Goal: Task Accomplishment & Management: Manage account settings

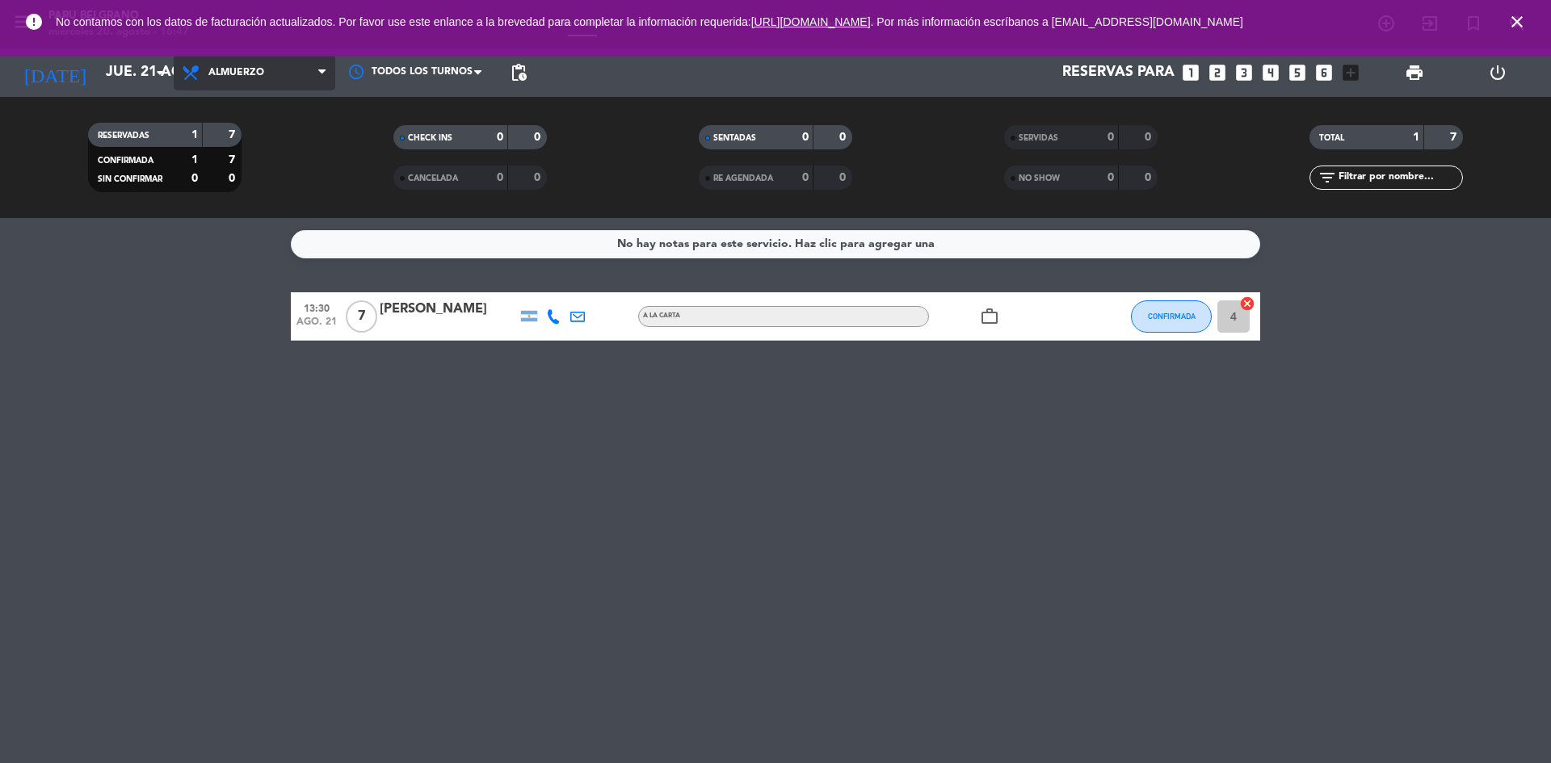
click at [238, 75] on span "Almuerzo" at bounding box center [236, 72] width 56 height 11
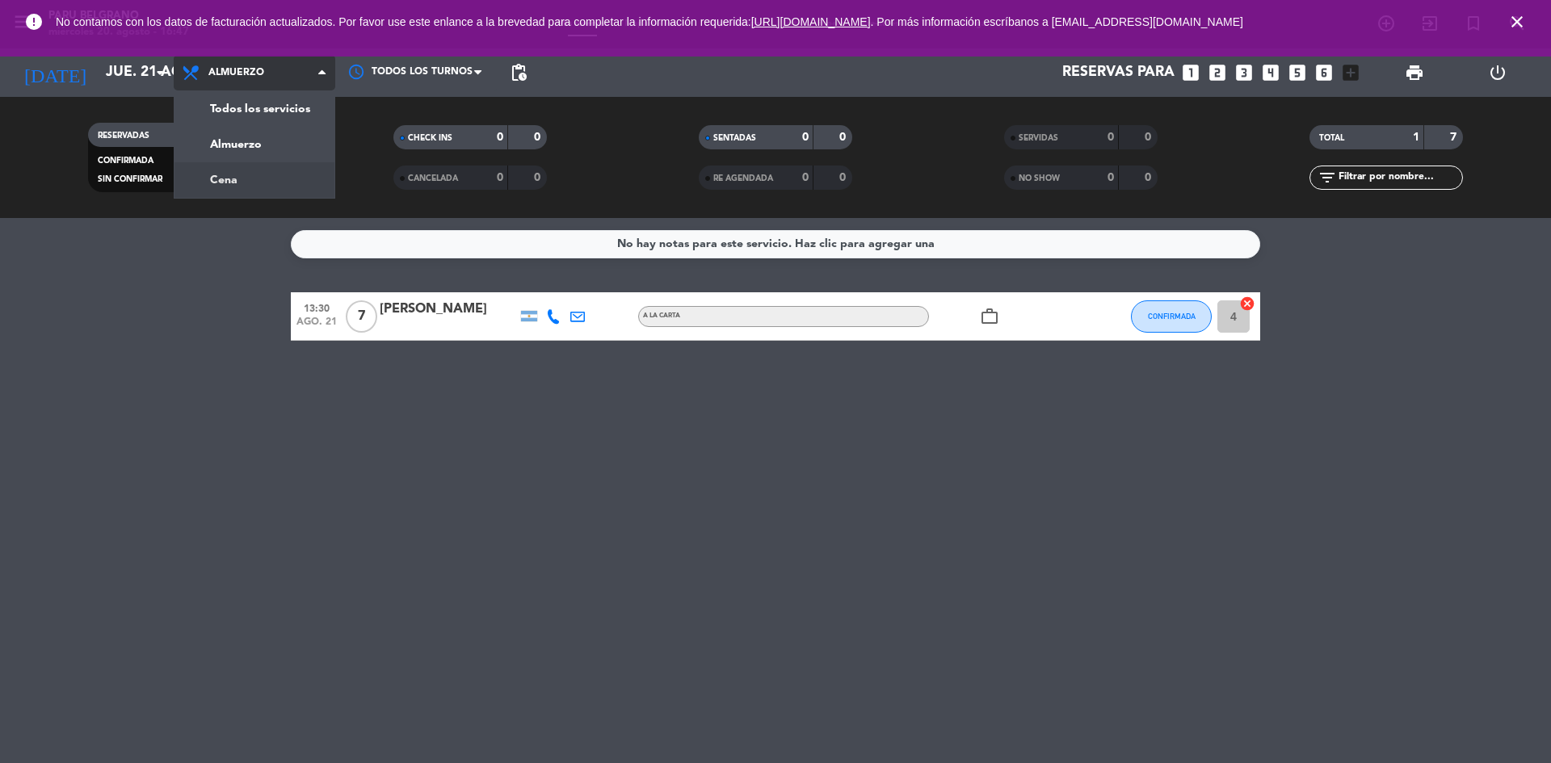
click at [246, 191] on div "menu [PERSON_NAME] [DATE] 20. agosto - 16:47 Mis reservas Mapa de mesas Disponi…" at bounding box center [775, 109] width 1551 height 218
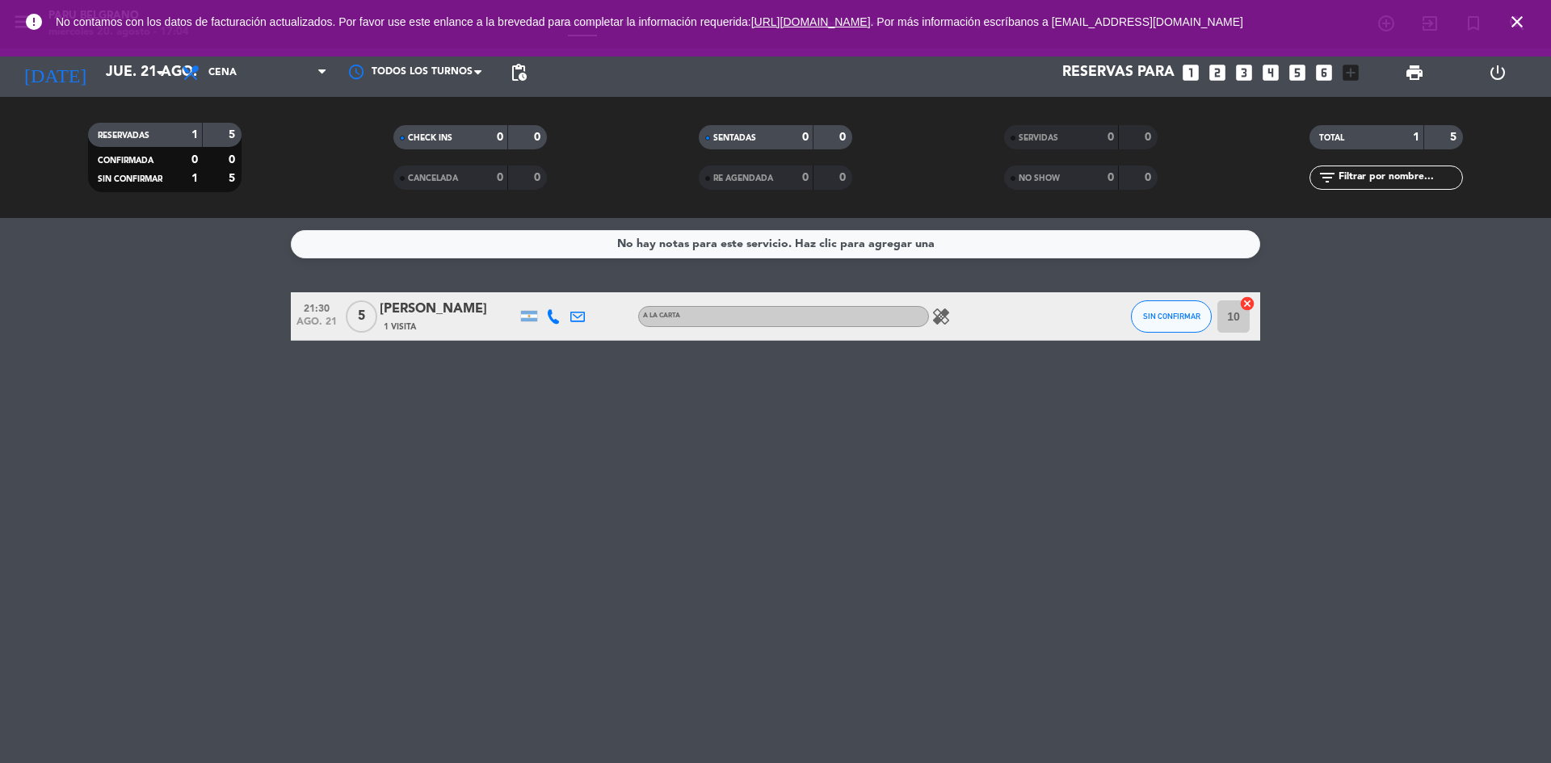
drag, startPoint x: 246, startPoint y: 191, endPoint x: 275, endPoint y: 131, distance: 66.8
click at [246, 190] on filter-checkbox "RESERVADAS 1 5 CONFIRMADA 0 0 SIN CONFIRMAR 1 5" at bounding box center [164, 157] width 305 height 69
click at [215, 80] on span "Cena" at bounding box center [255, 73] width 162 height 36
click at [151, 87] on input "jue. 21 ago." at bounding box center [191, 73] width 187 height 32
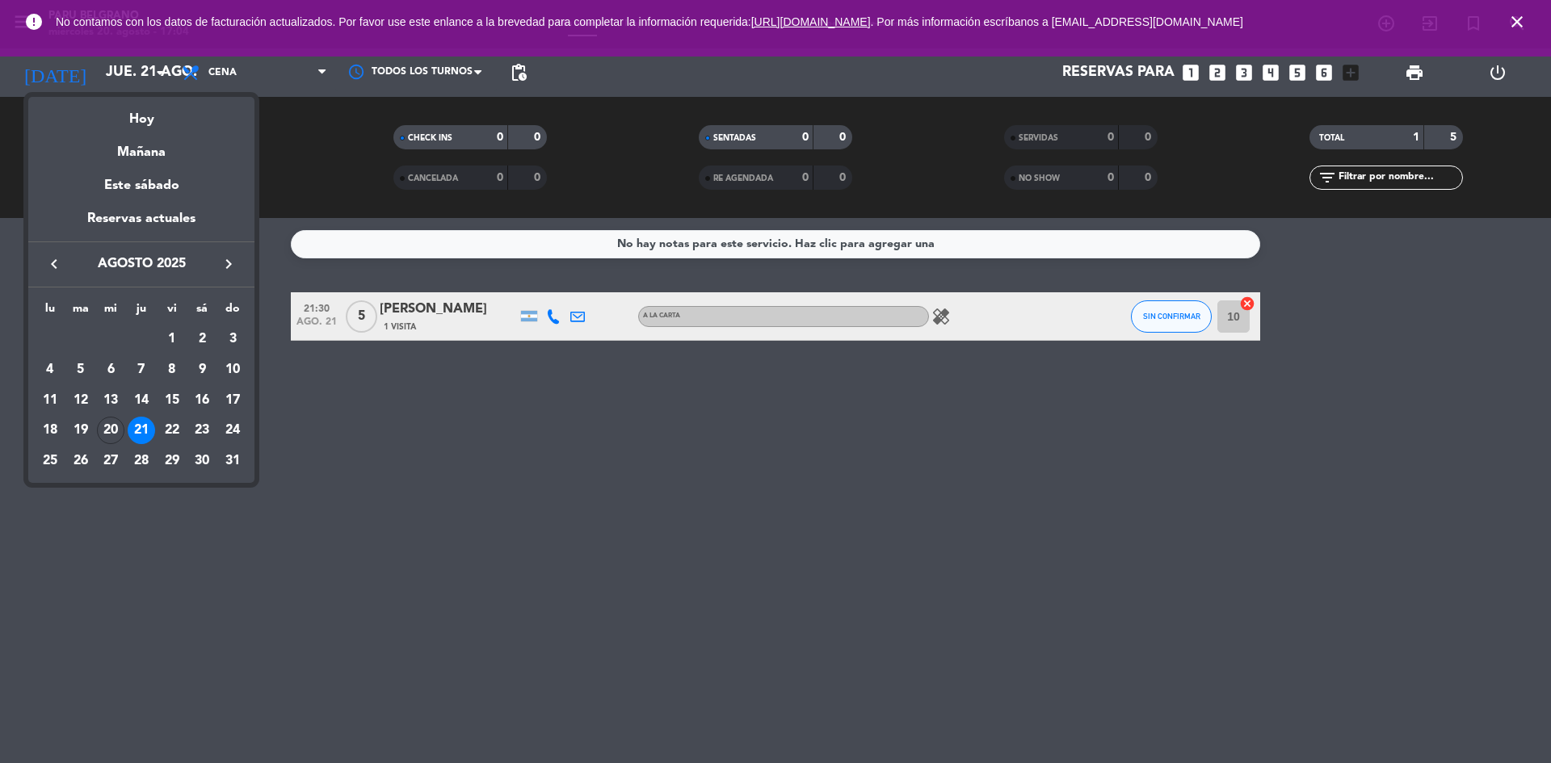
click at [157, 431] on td "22" at bounding box center [172, 430] width 31 height 31
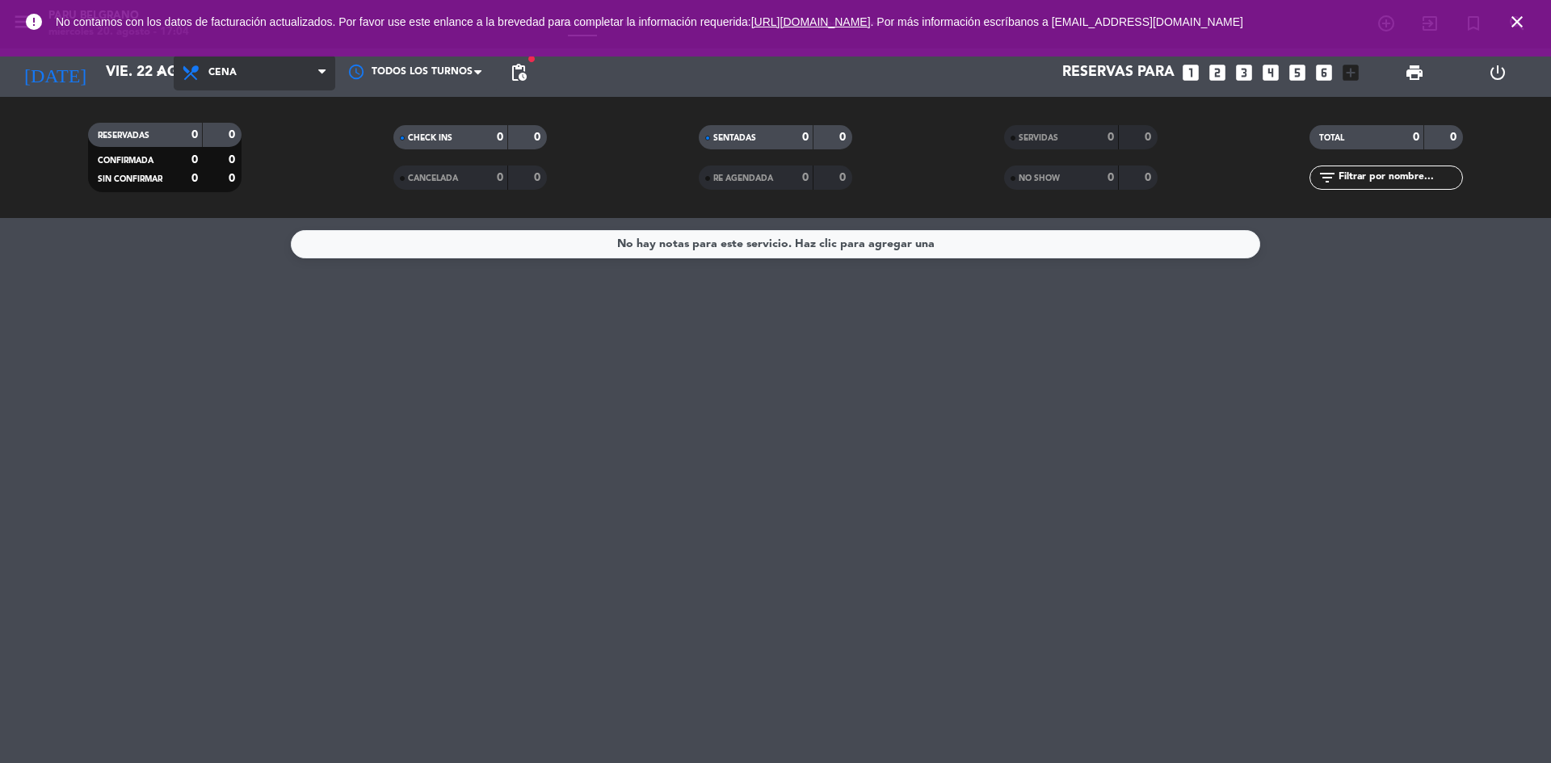
click at [253, 74] on span "Cena" at bounding box center [255, 73] width 162 height 36
click at [255, 154] on div "menu [PERSON_NAME] [DATE] 20. agosto - 17:04 Mis reservas Mapa de mesas Disponi…" at bounding box center [775, 109] width 1551 height 218
click at [250, 78] on span "Almuerzo" at bounding box center [236, 72] width 56 height 11
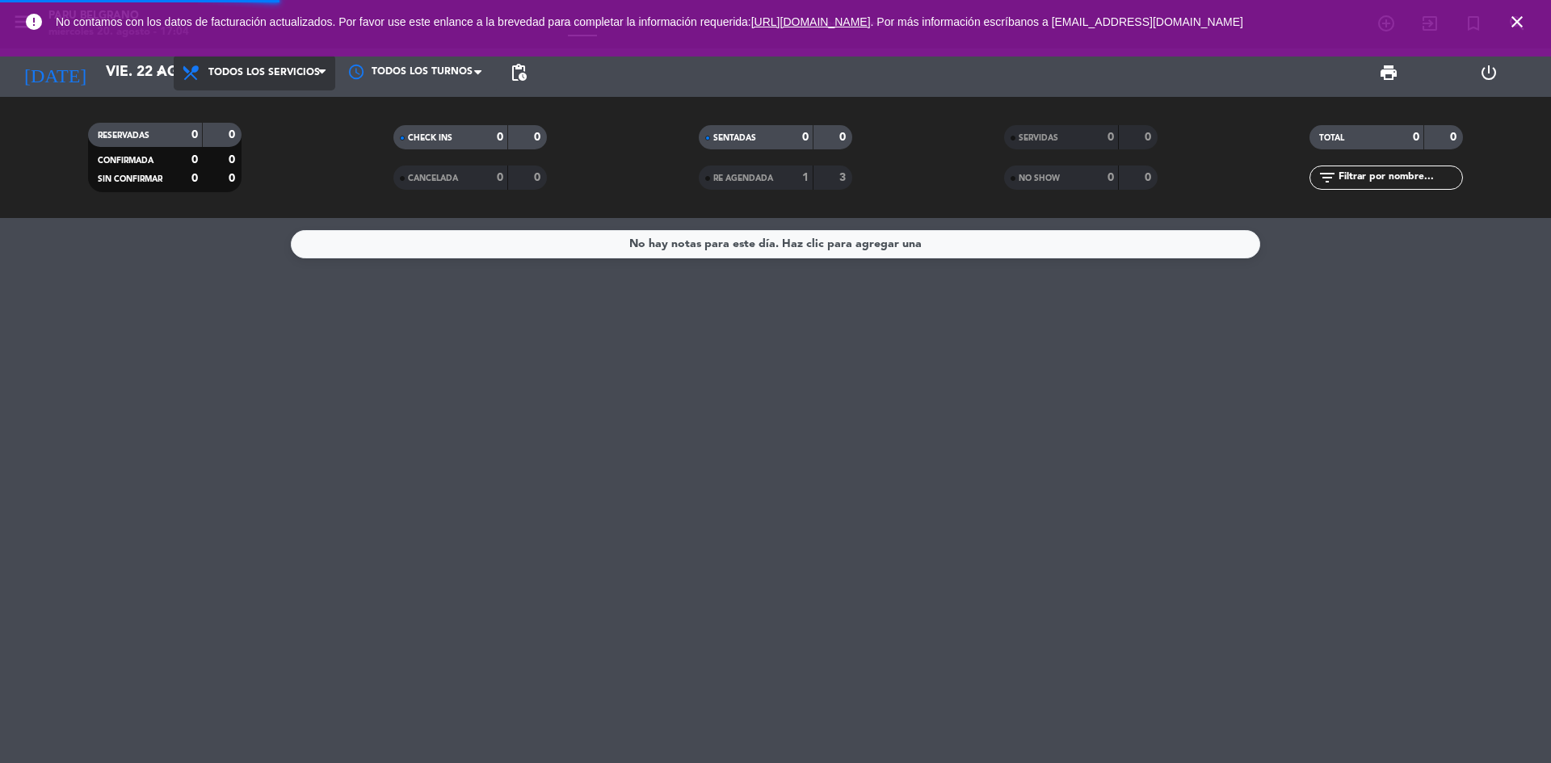
click at [259, 85] on span "Todos los servicios Todos los servicios Almuerzo Cena" at bounding box center [255, 73] width 162 height 36
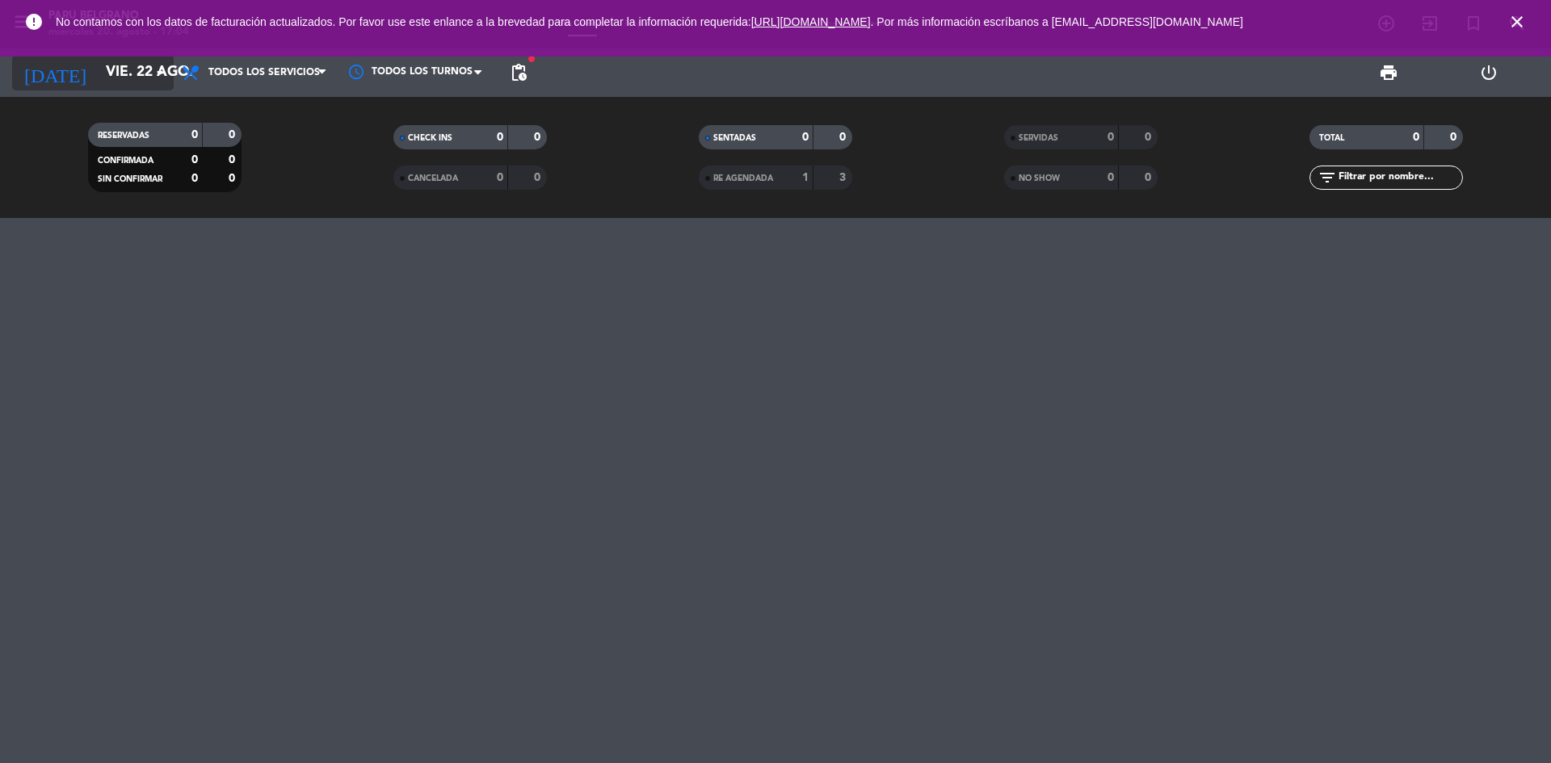
click at [98, 60] on input "vie. 22 ago." at bounding box center [191, 73] width 187 height 32
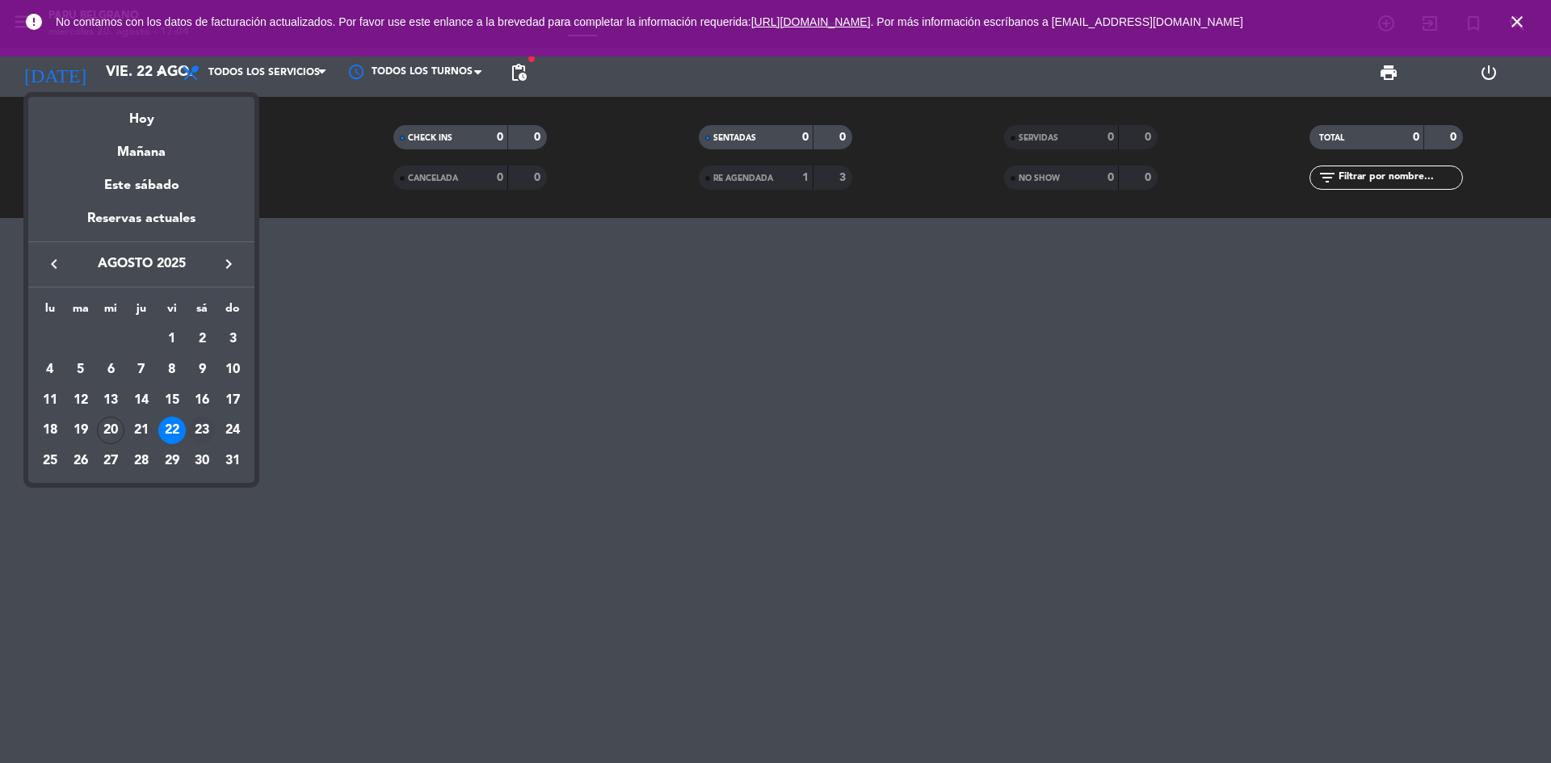
click at [206, 431] on div "23" at bounding box center [201, 430] width 27 height 27
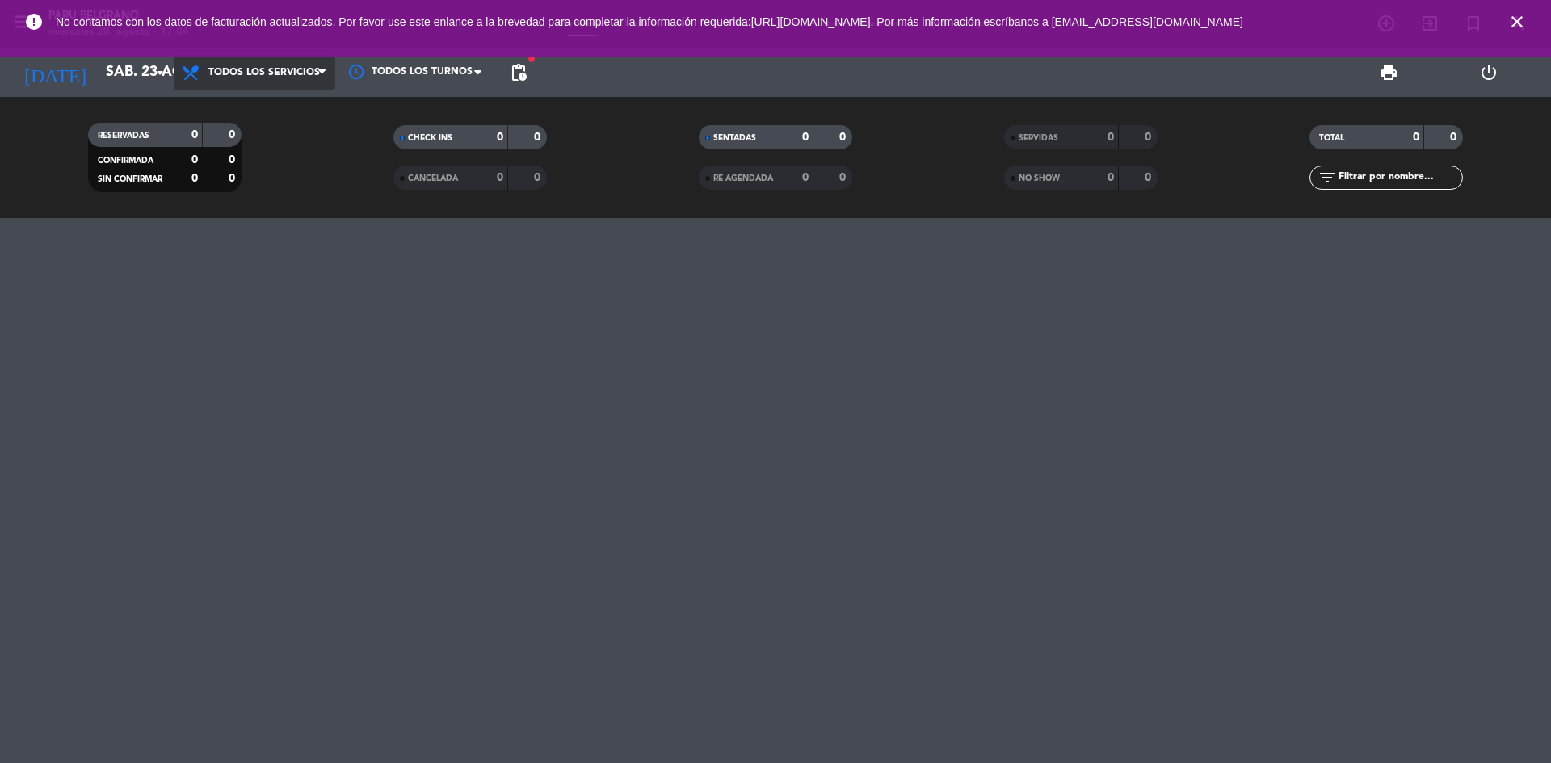
click at [243, 85] on span "Todos los servicios" at bounding box center [255, 73] width 162 height 36
click at [263, 147] on div "menu [PERSON_NAME] [DATE] 20. agosto - 17:04 Mis reservas Mapa de mesas Disponi…" at bounding box center [775, 109] width 1551 height 218
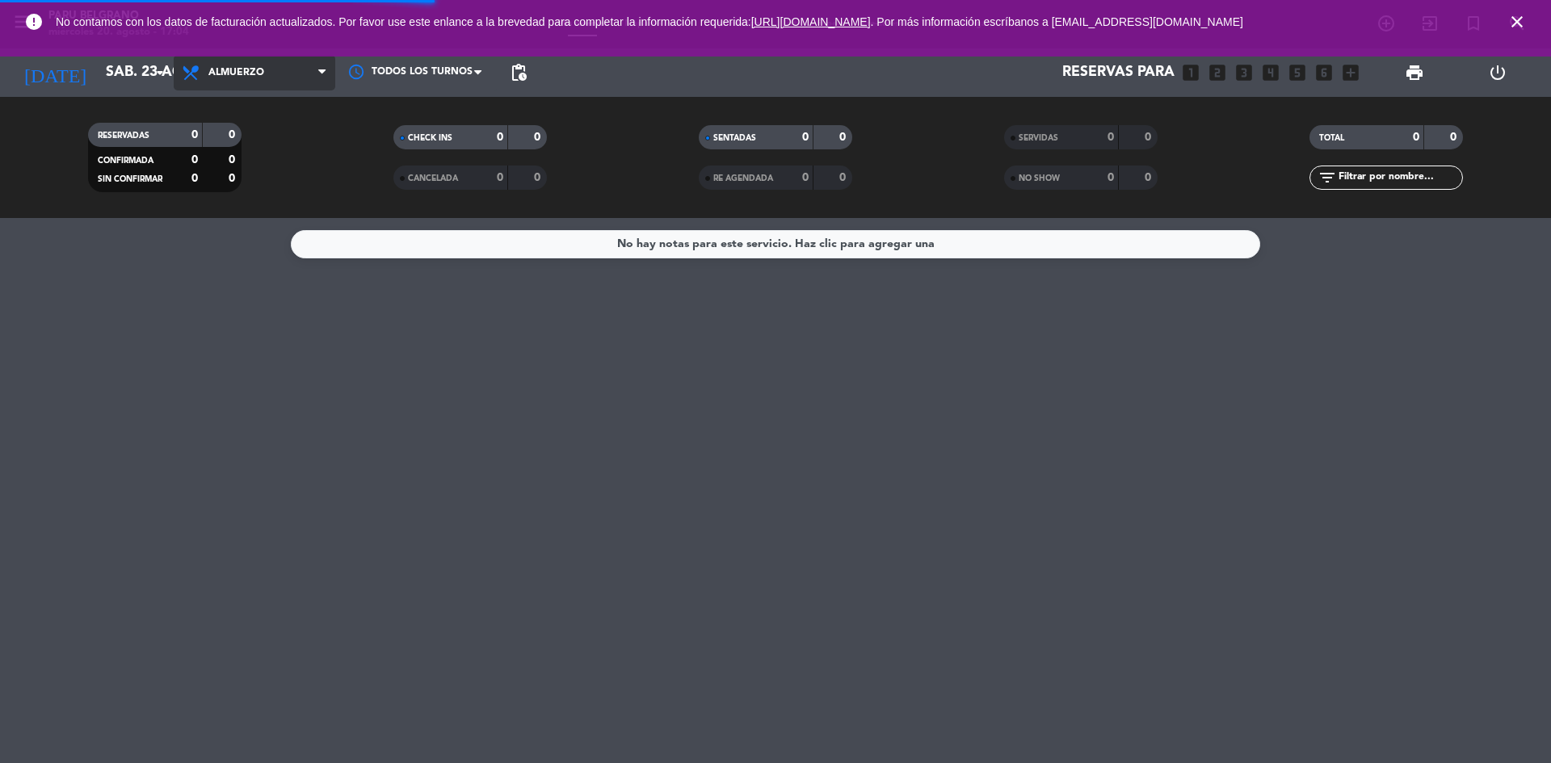
click at [246, 88] on span "Almuerzo" at bounding box center [255, 73] width 162 height 36
click at [255, 88] on span "Almuerzo" at bounding box center [255, 73] width 162 height 36
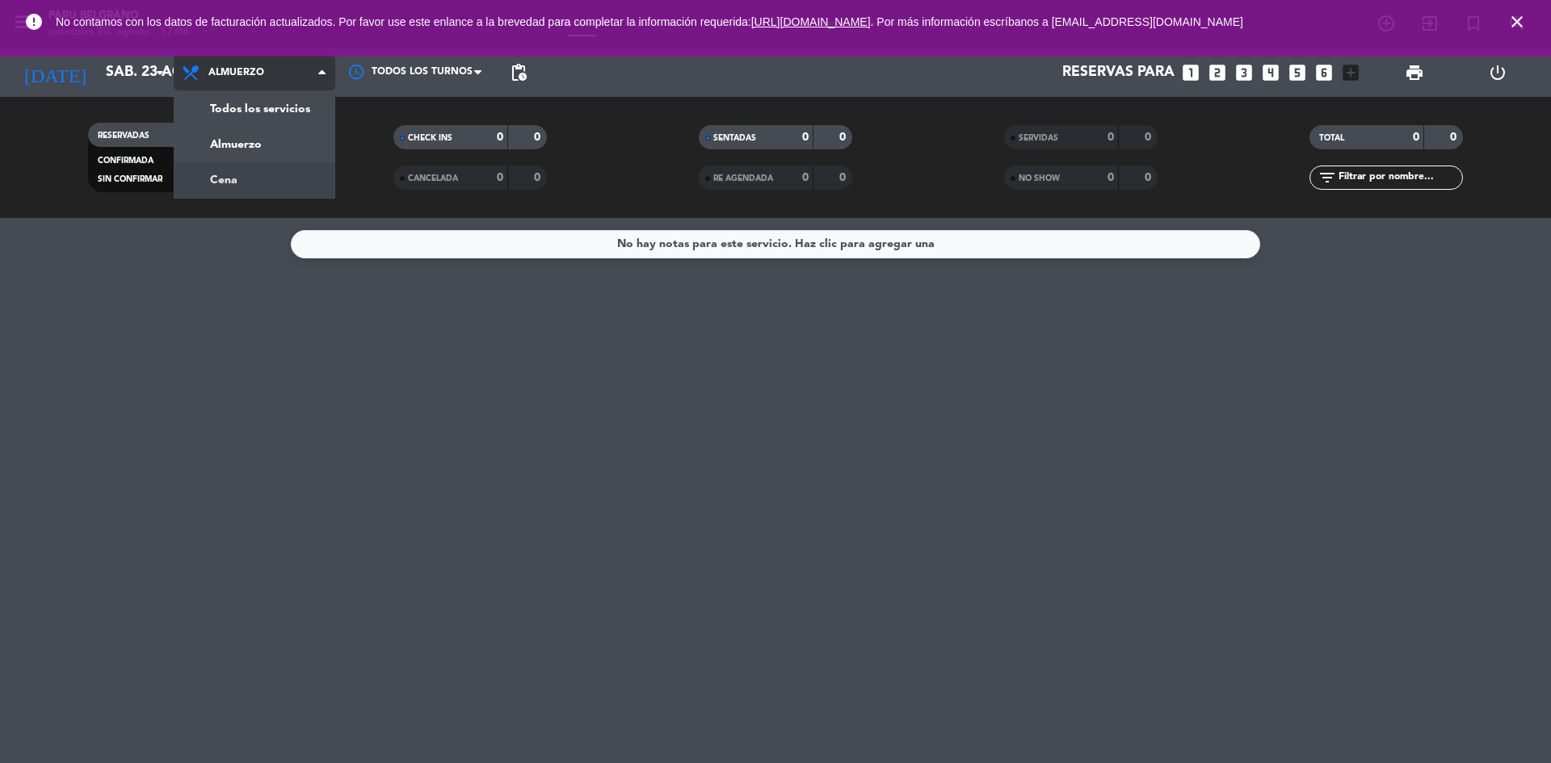
click at [263, 176] on div "menu [PERSON_NAME] [DATE] 20. agosto - 17:04 Mis reservas Mapa de mesas Disponi…" at bounding box center [775, 109] width 1551 height 218
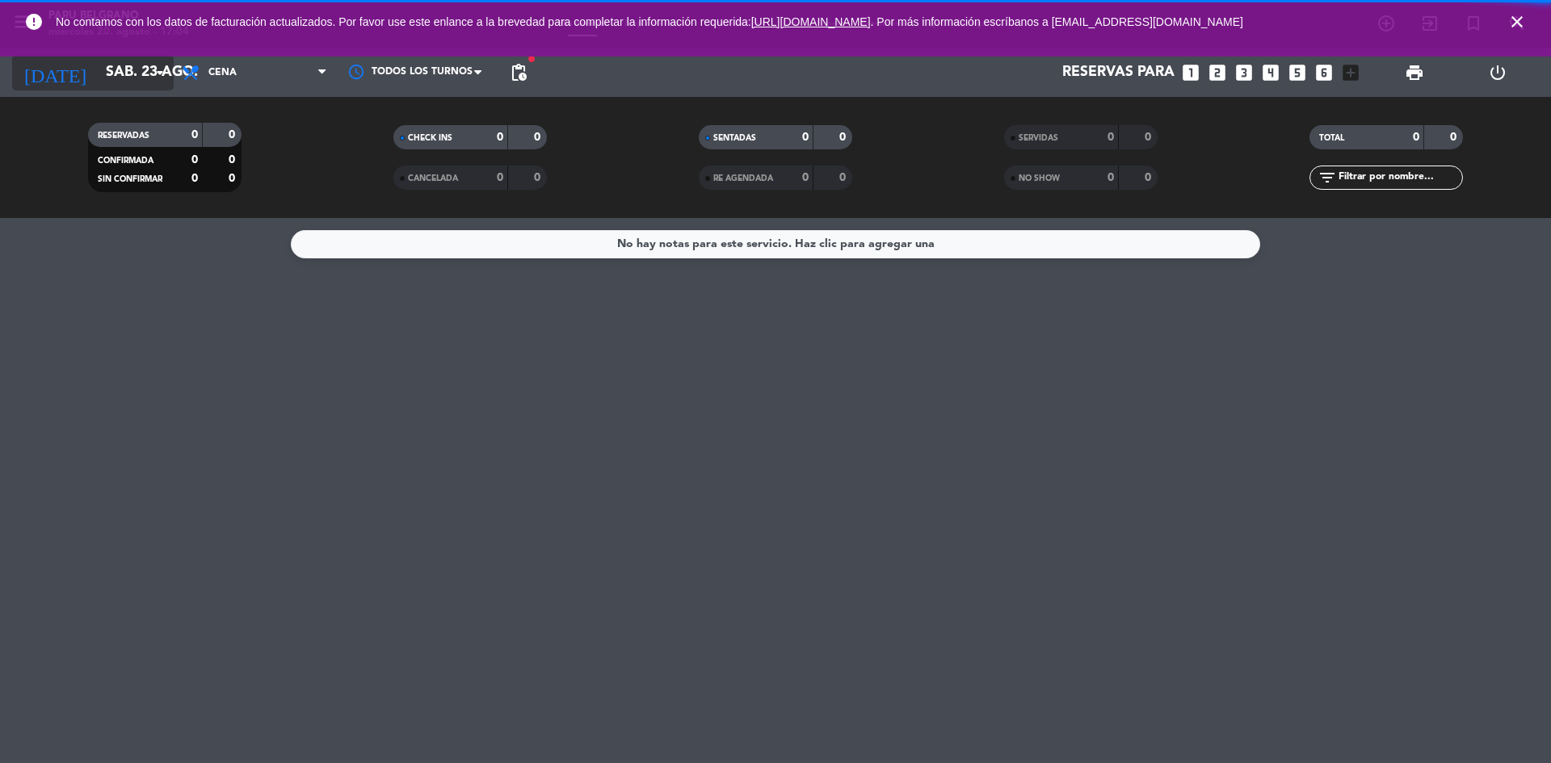
click at [158, 74] on icon "arrow_drop_down" at bounding box center [159, 72] width 19 height 19
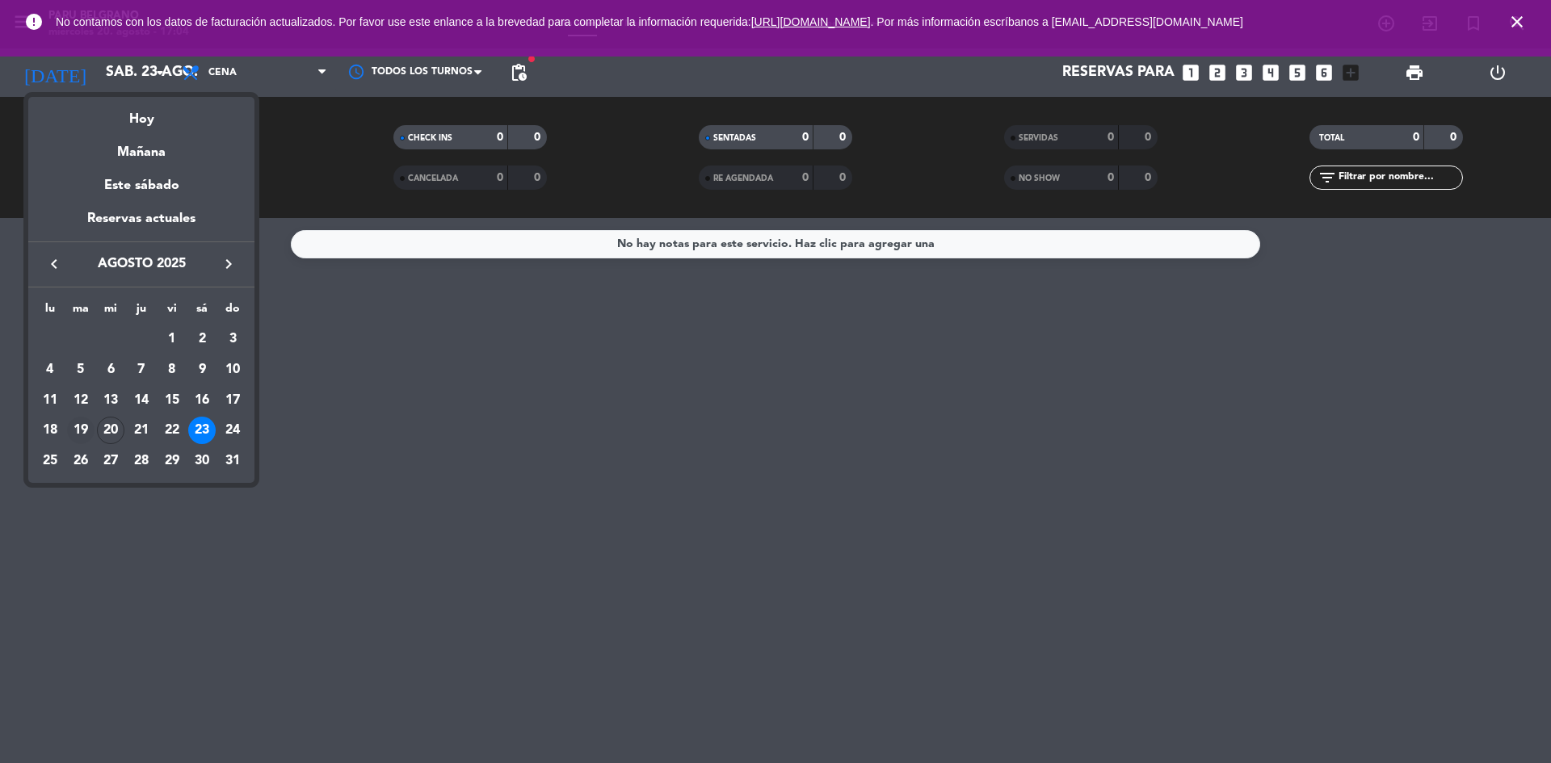
click at [77, 426] on div "19" at bounding box center [80, 430] width 27 height 27
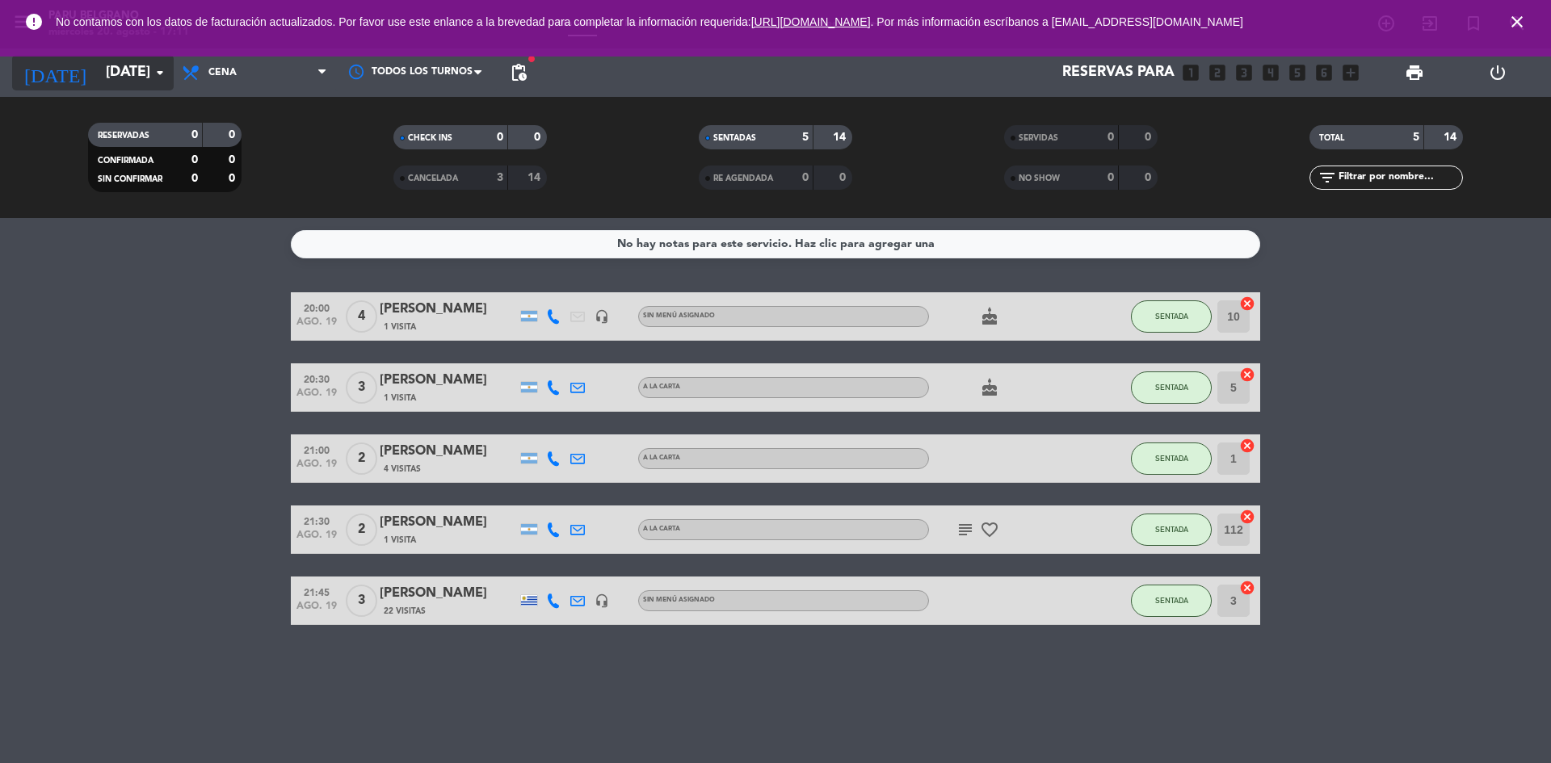
click at [98, 78] on input "[DATE]" at bounding box center [191, 73] width 187 height 32
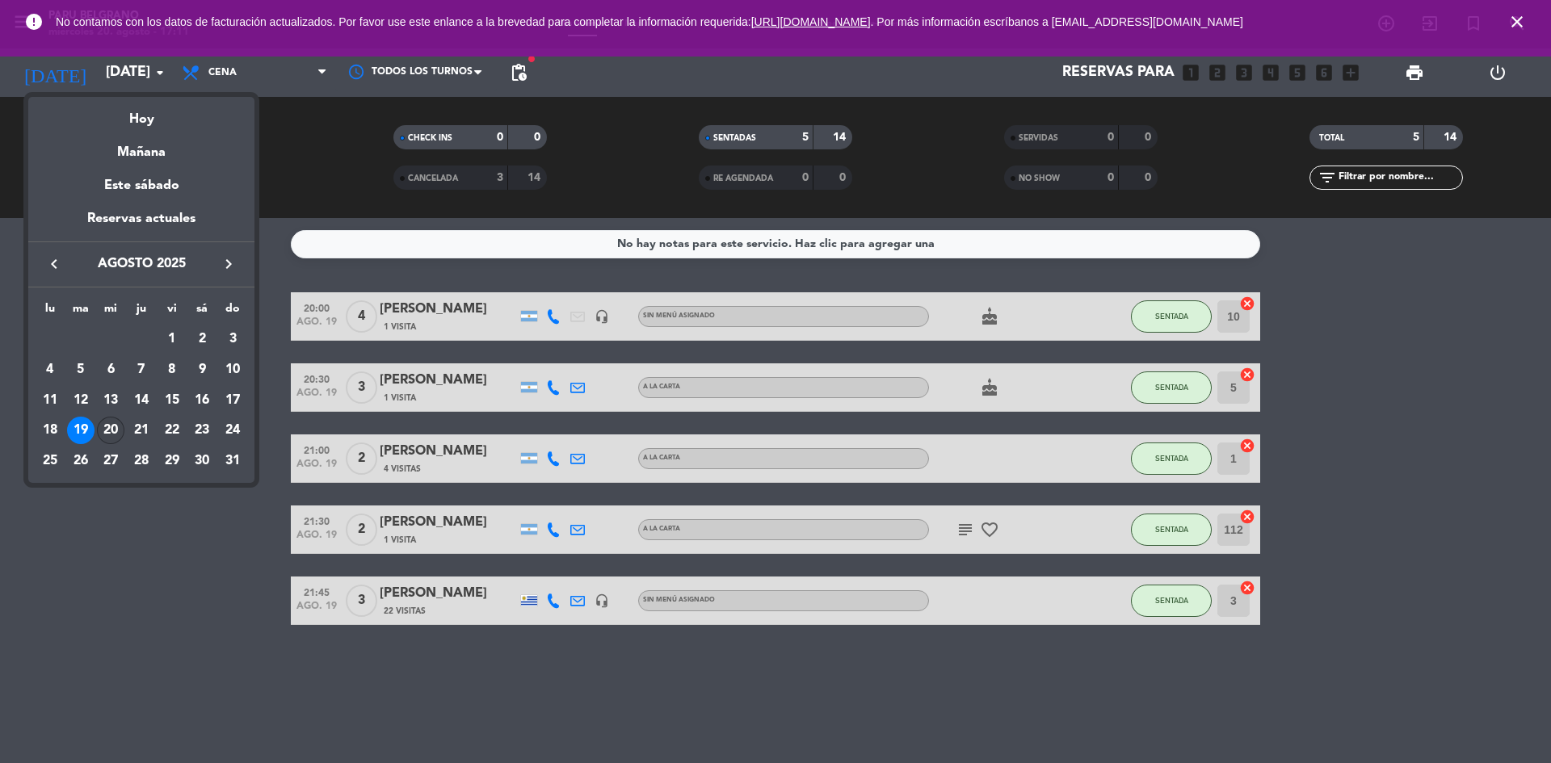
click at [107, 423] on div "20" at bounding box center [110, 430] width 27 height 27
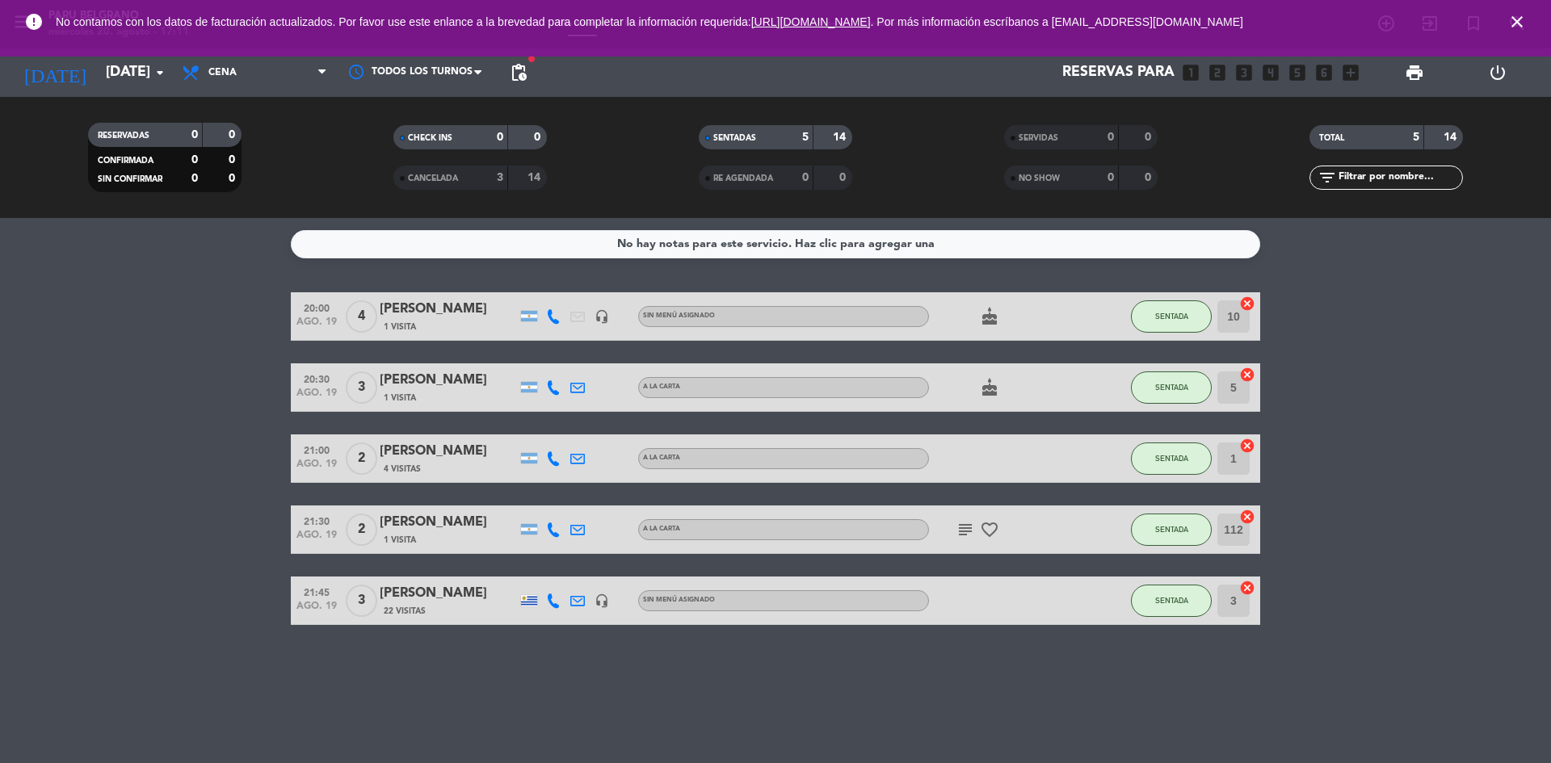
type input "mié. 20 ago."
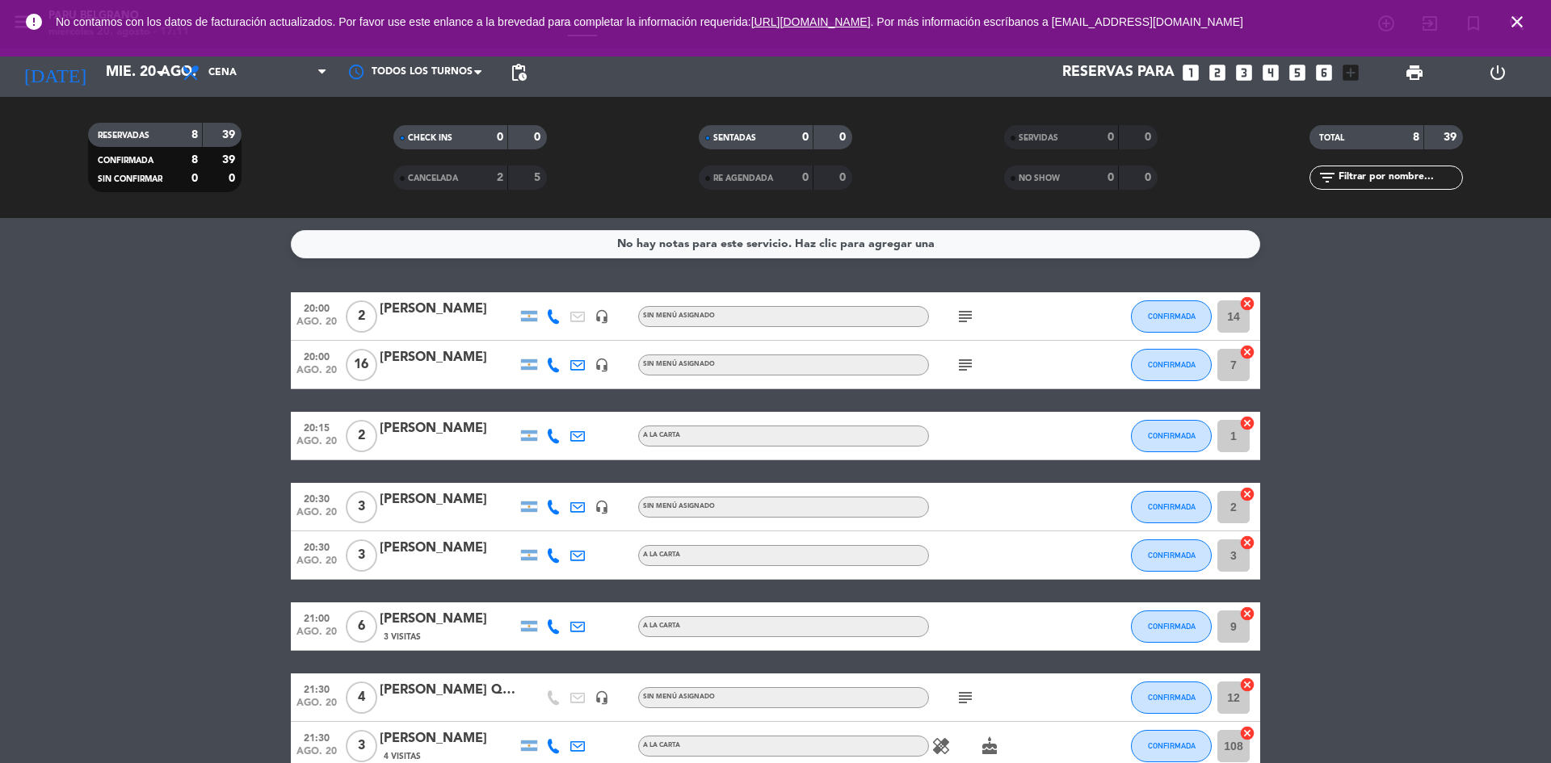
click at [968, 364] on icon "subject" at bounding box center [965, 364] width 19 height 19
